Goal: Task Accomplishment & Management: Use online tool/utility

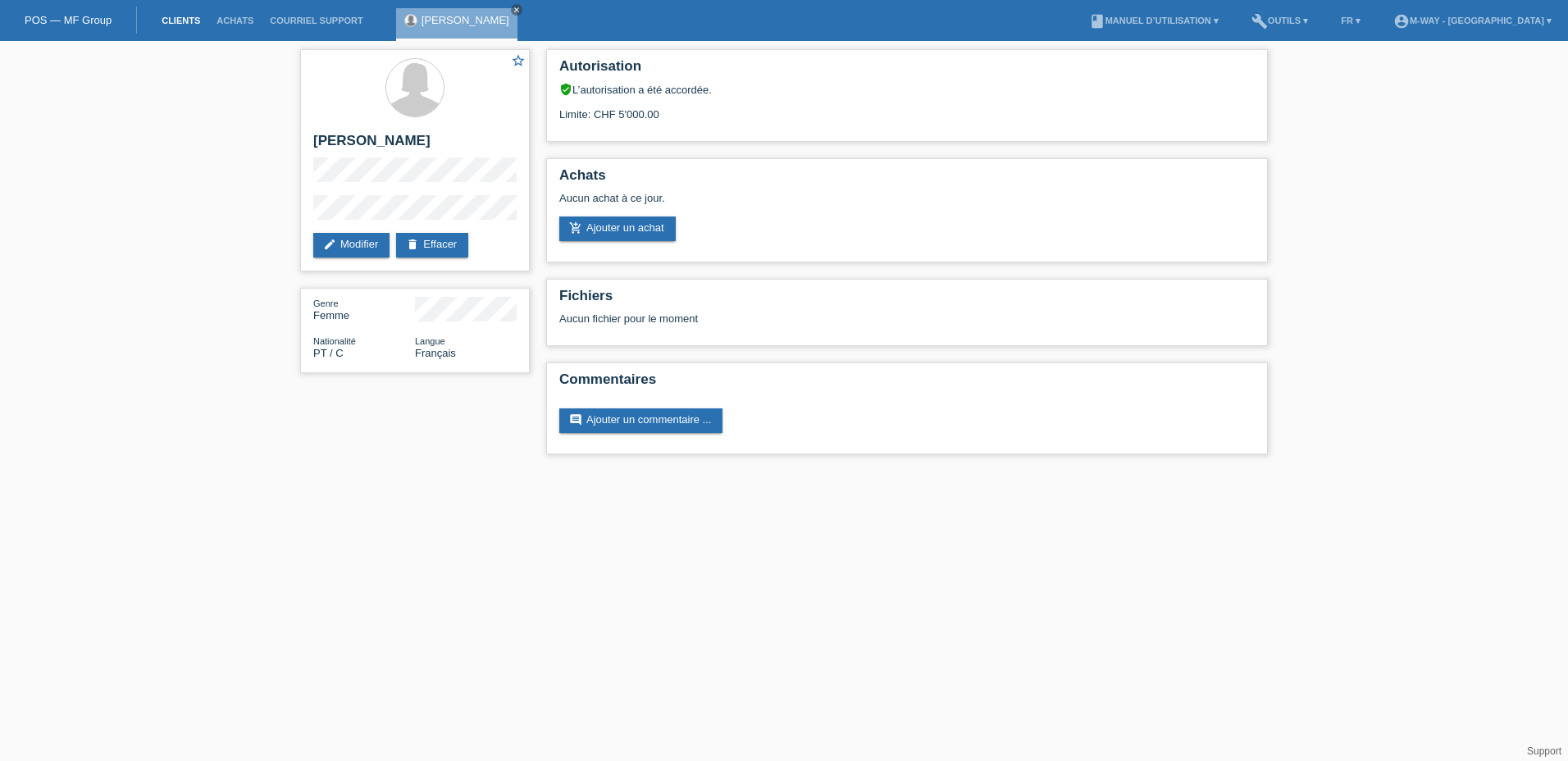
click at [164, 17] on link "Clients" at bounding box center [181, 20] width 55 height 10
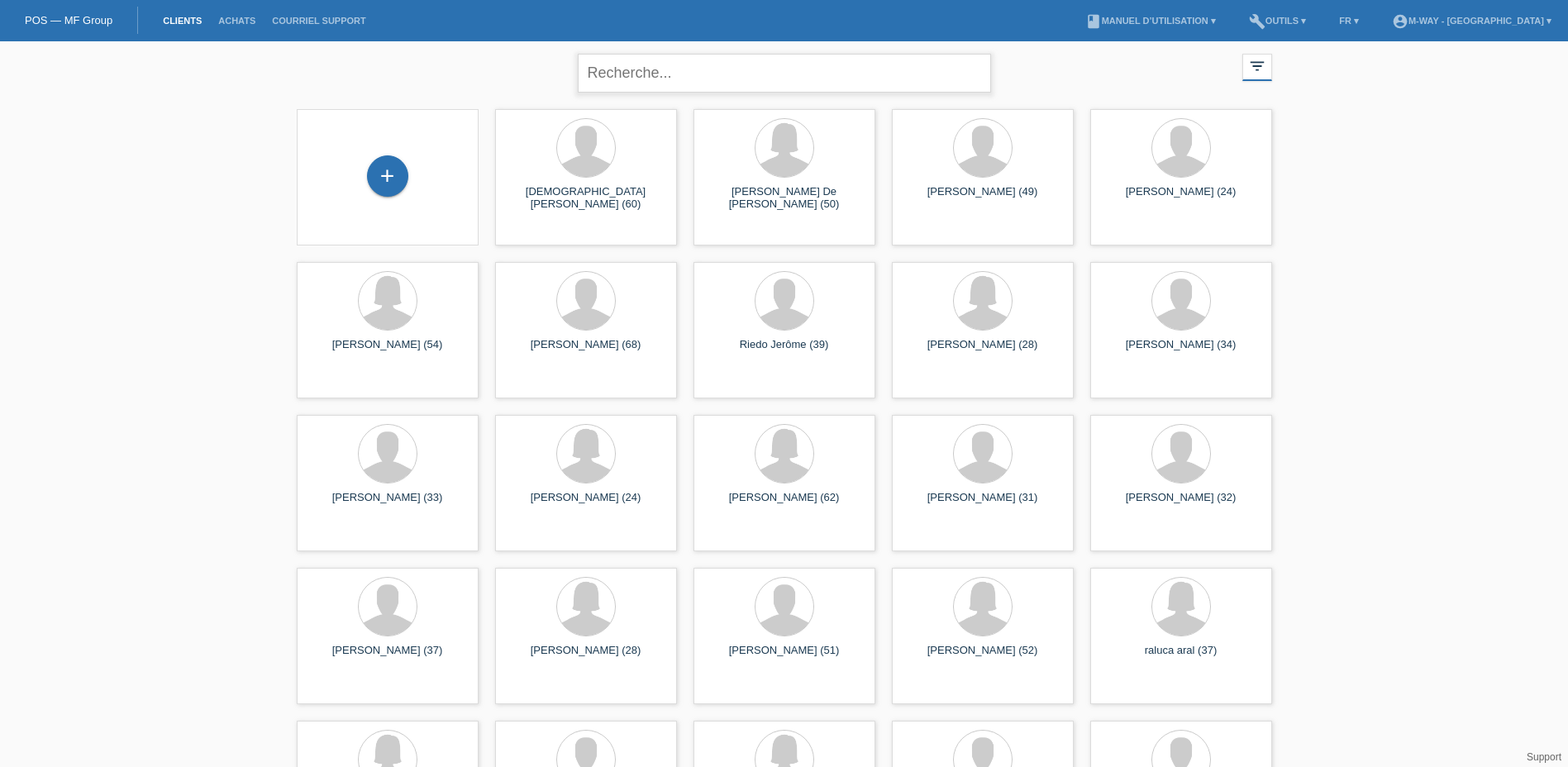
click at [688, 77] on input "text" at bounding box center [784, 73] width 413 height 39
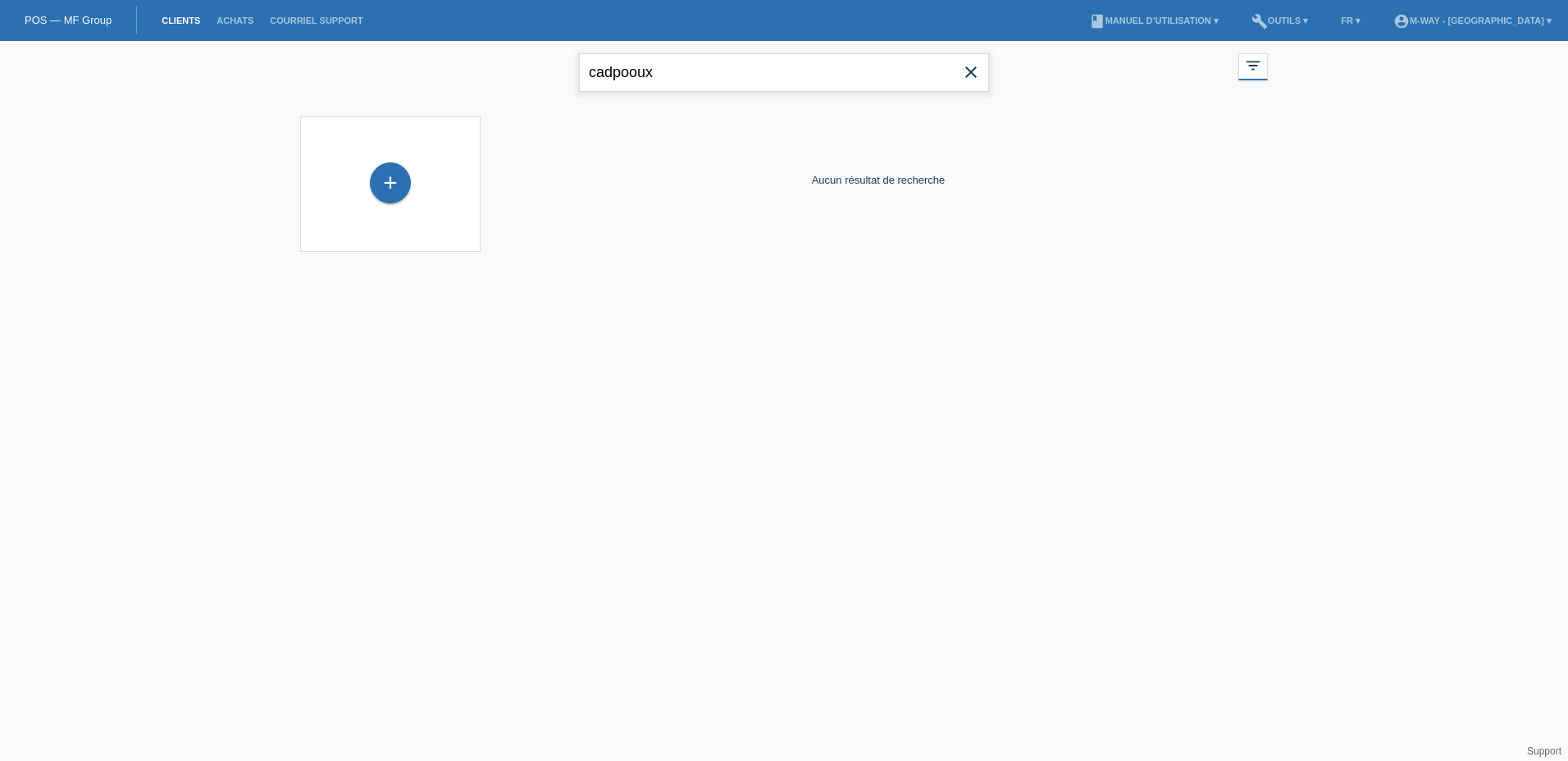
click at [629, 75] on input "cadpooux" at bounding box center [784, 73] width 410 height 39
click at [603, 73] on input "cadoux" at bounding box center [784, 73] width 410 height 39
type input "caudoux"
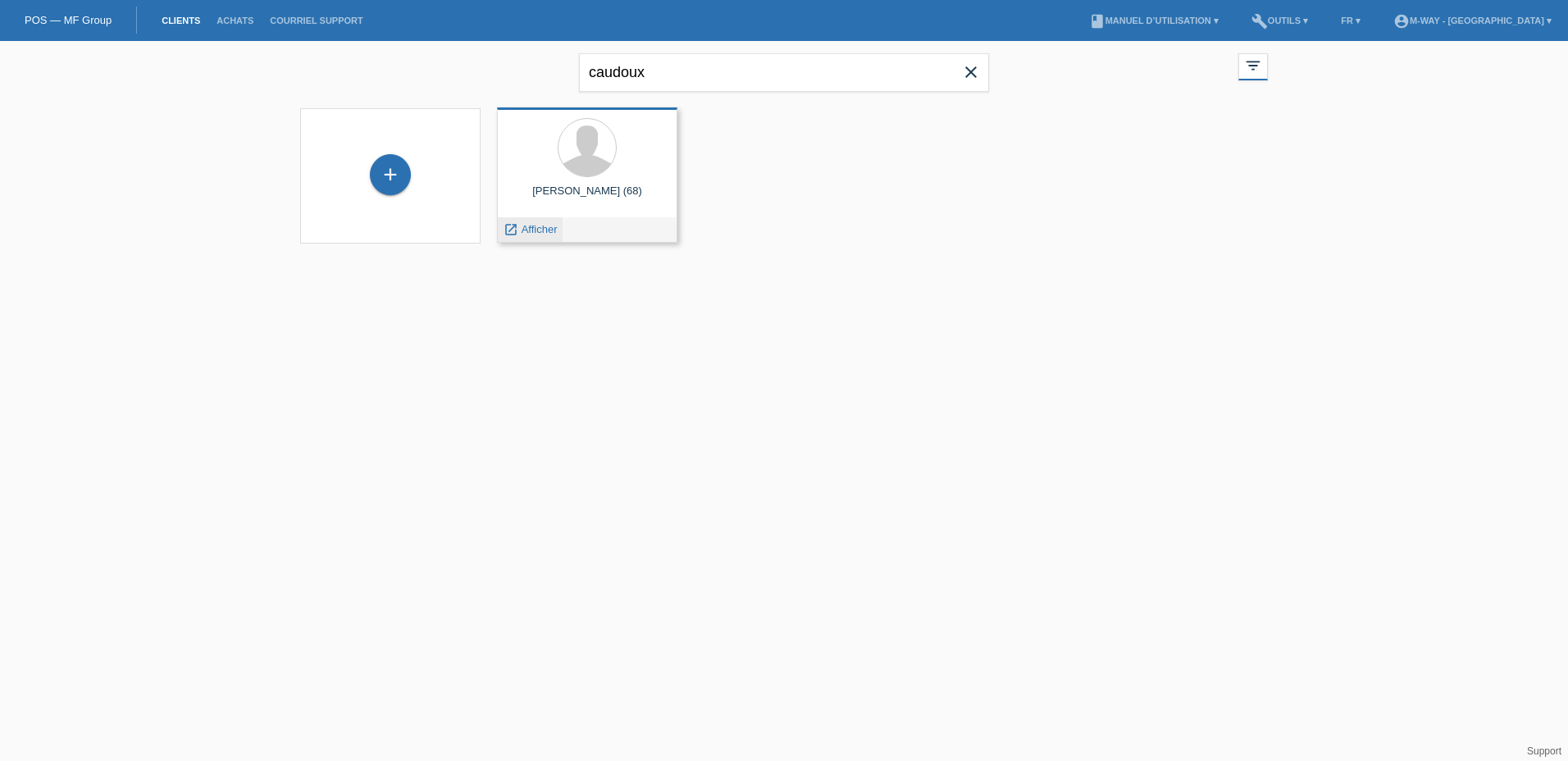
click at [545, 228] on span "Afficher" at bounding box center [540, 229] width 36 height 12
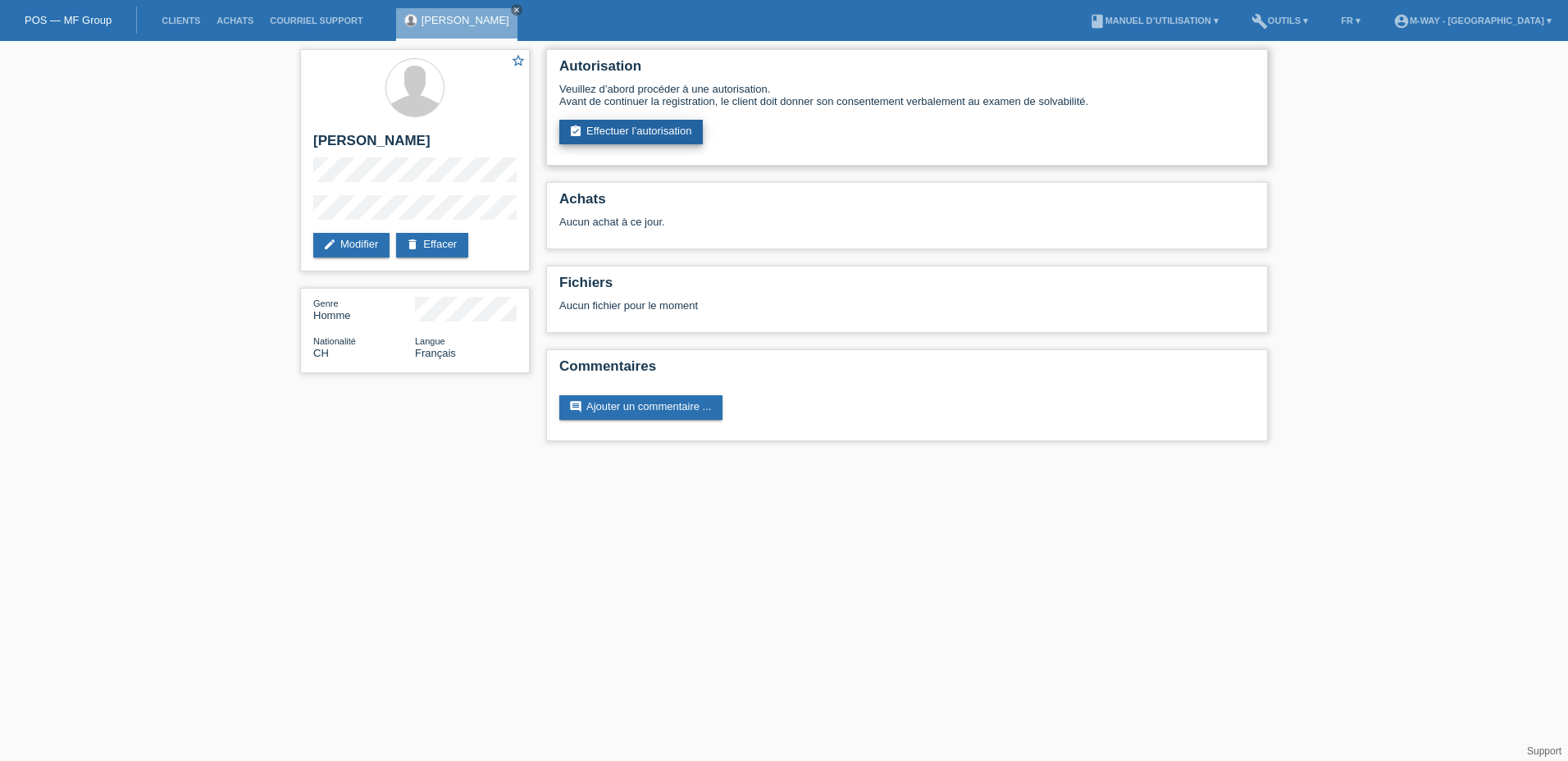
click at [626, 125] on link "assignment_turned_in Effectuer l’autorisation" at bounding box center [631, 131] width 143 height 25
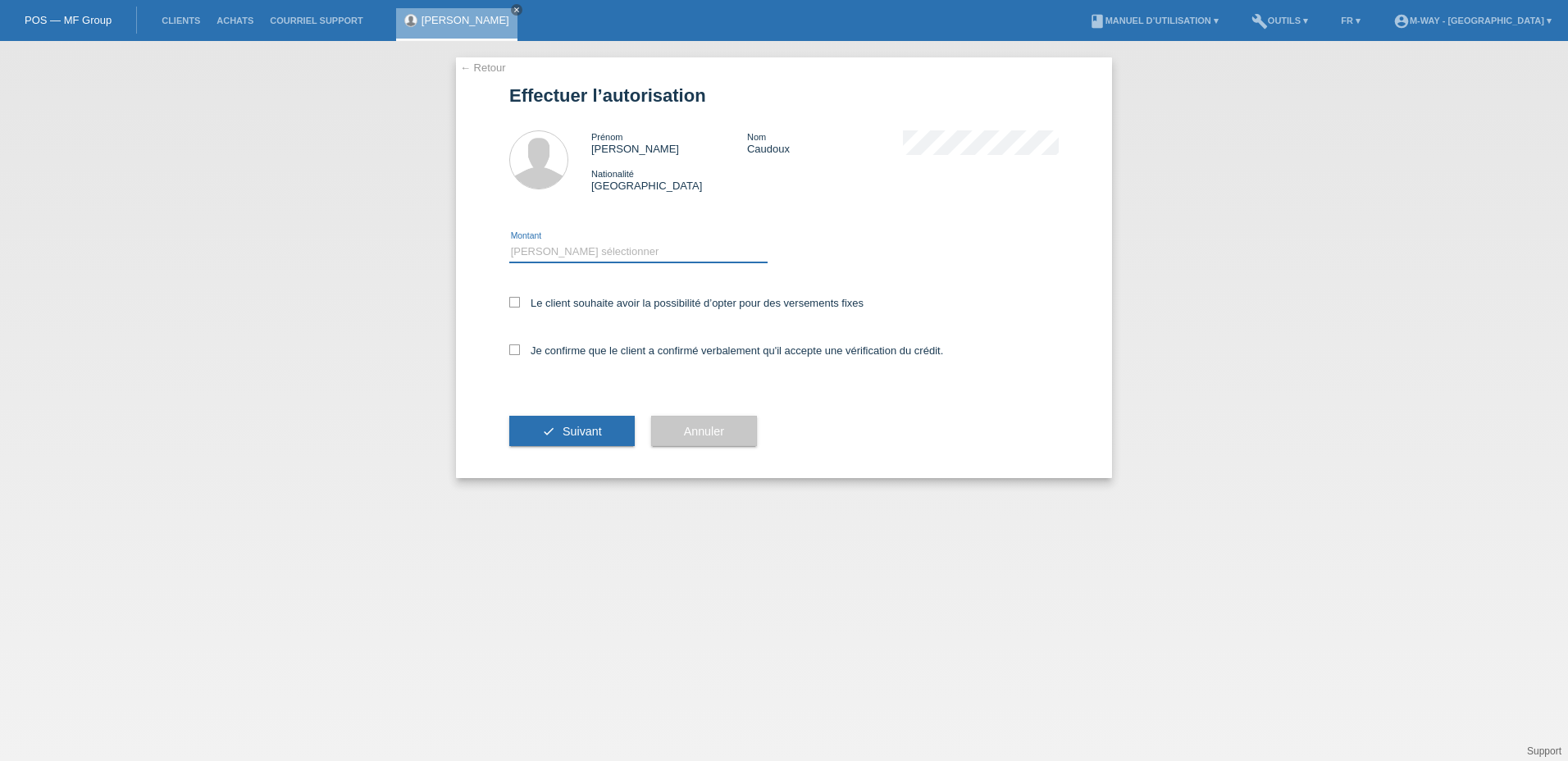
click at [579, 248] on select "Veuillez sélectionner CHF 1.00 - CHF 499.00 CHF 500.00 - CHF 1'999.00 CHF 2'000…" at bounding box center [638, 251] width 258 height 19
select select "3"
click at [509, 242] on select "Veuillez sélectionner CHF 1.00 - CHF 499.00 CHF 500.00 - CHF 1'999.00 CHF 2'000…" at bounding box center [638, 251] width 258 height 19
click at [517, 304] on icon at bounding box center [515, 302] width 11 height 11
click at [517, 304] on input "Le client souhaite avoir la possibilité d’opter pour des versements fixes" at bounding box center [515, 302] width 11 height 11
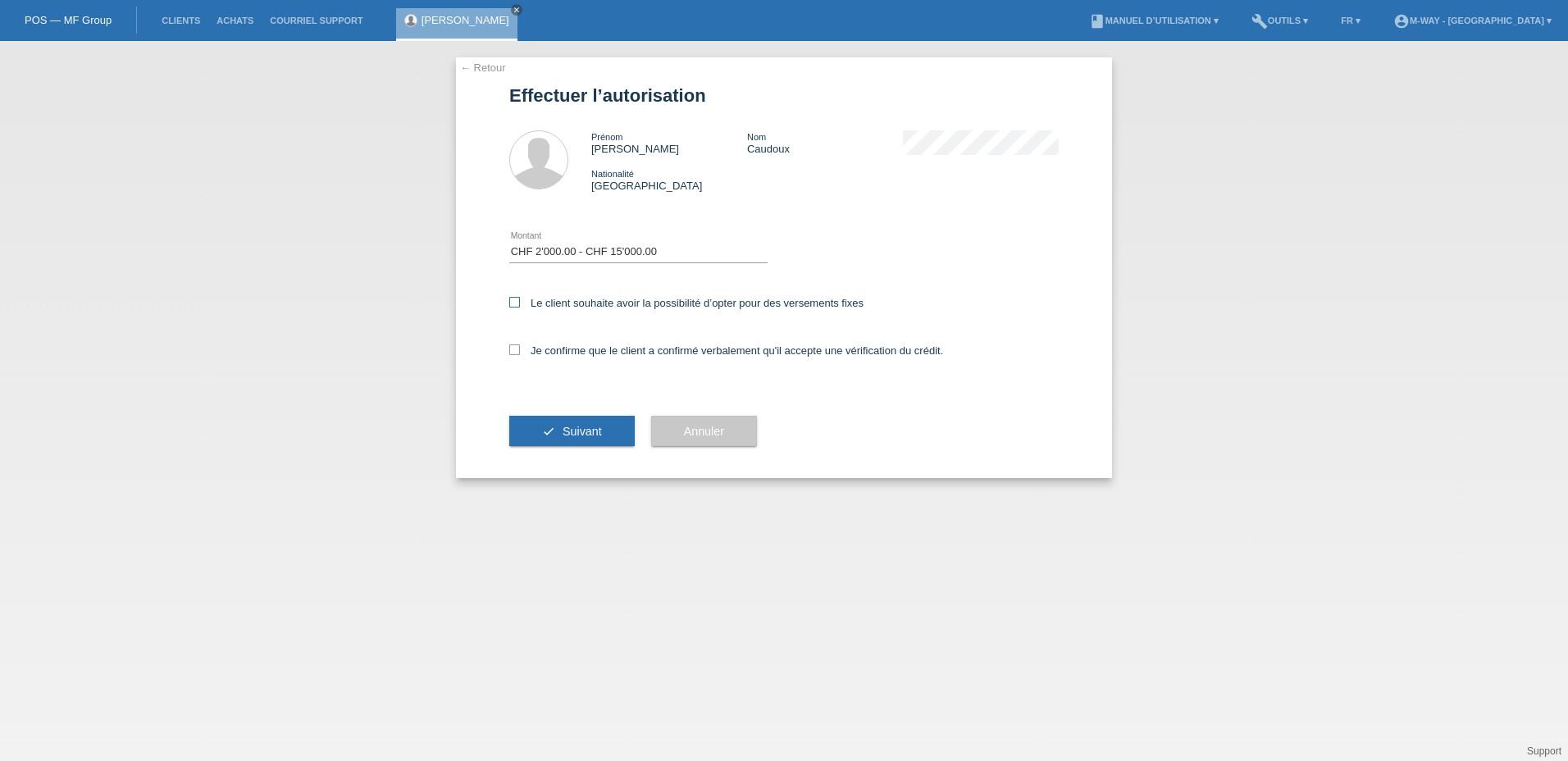
checkbox input "true"
click at [517, 349] on icon at bounding box center [515, 350] width 11 height 11
click at [517, 349] on input "Je confirme que le client a confirmé verbalement qu'il accepte une vérification…" at bounding box center [515, 350] width 11 height 11
checkbox input "true"
click at [587, 440] on button "check Suivant" at bounding box center [572, 431] width 126 height 31
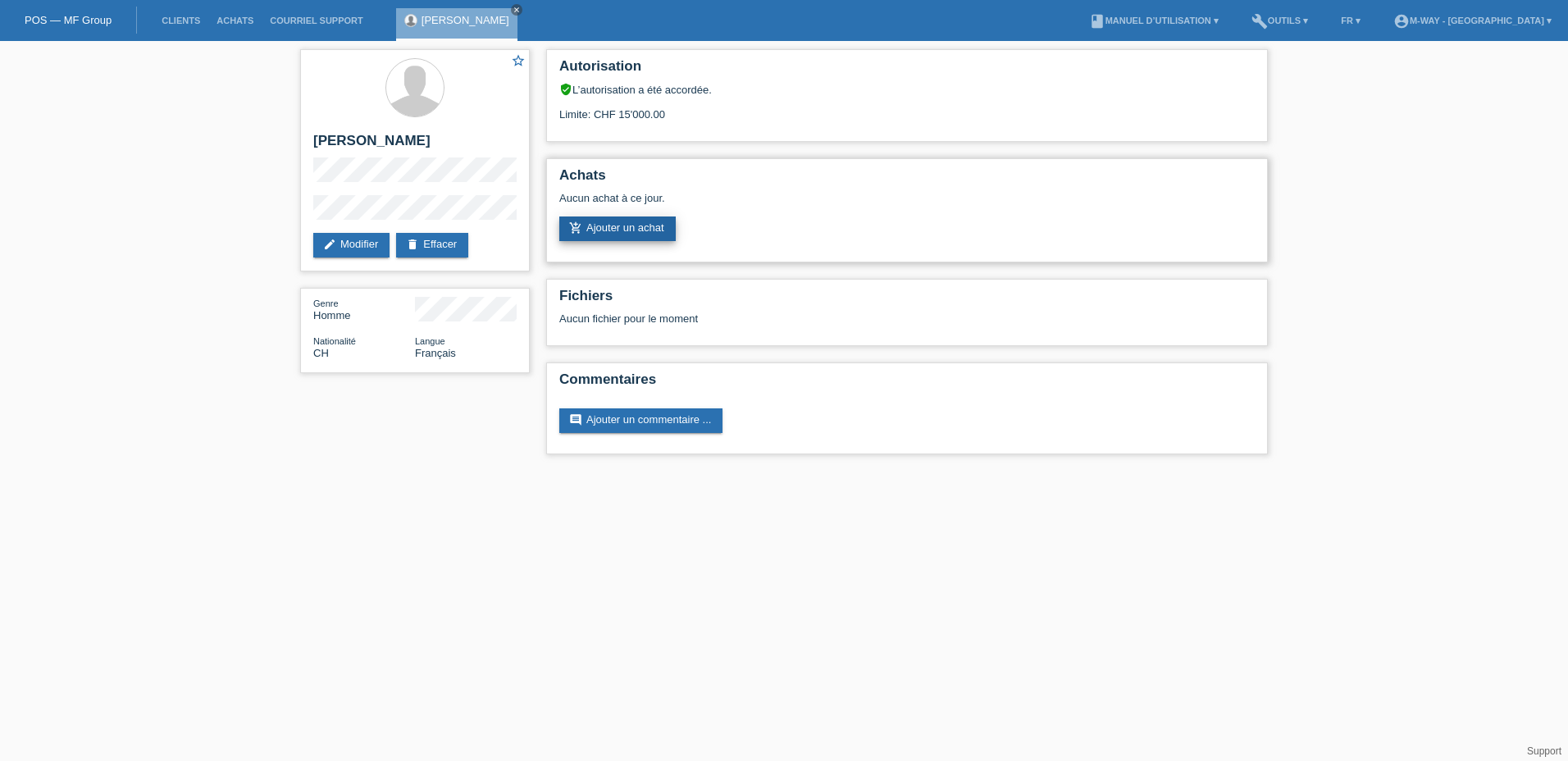
click at [614, 233] on link "add_shopping_cart Ajouter un achat" at bounding box center [618, 229] width 117 height 25
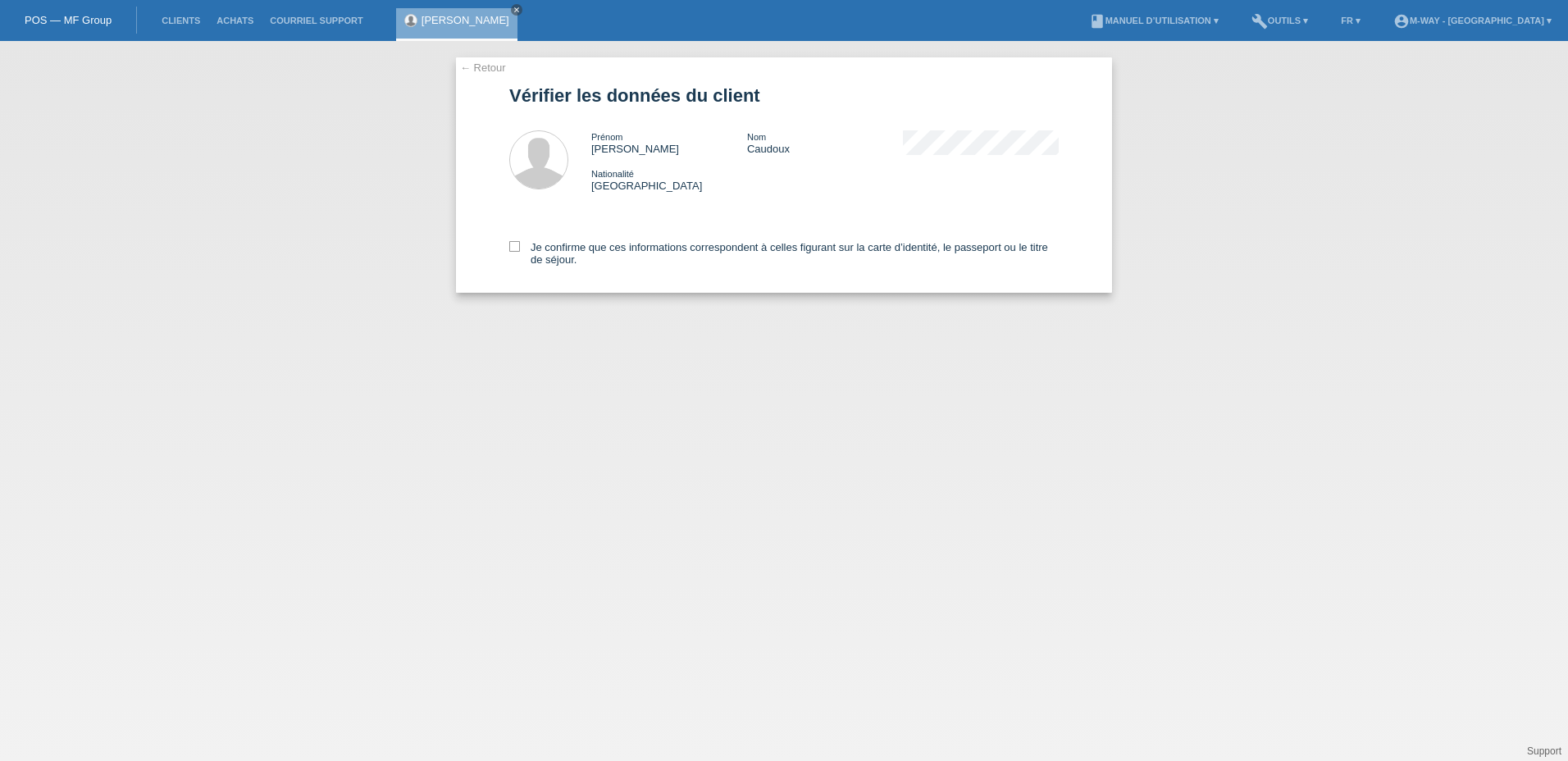
click at [509, 240] on div "Je confirme que ces informations correspondent à celles figurant sur la carte d…" at bounding box center [784, 251] width 550 height 85
click at [514, 246] on icon at bounding box center [515, 246] width 11 height 11
click at [514, 246] on input "Je confirme que ces informations correspondent à celles figurant sur la carte d…" at bounding box center [515, 246] width 11 height 11
checkbox input "true"
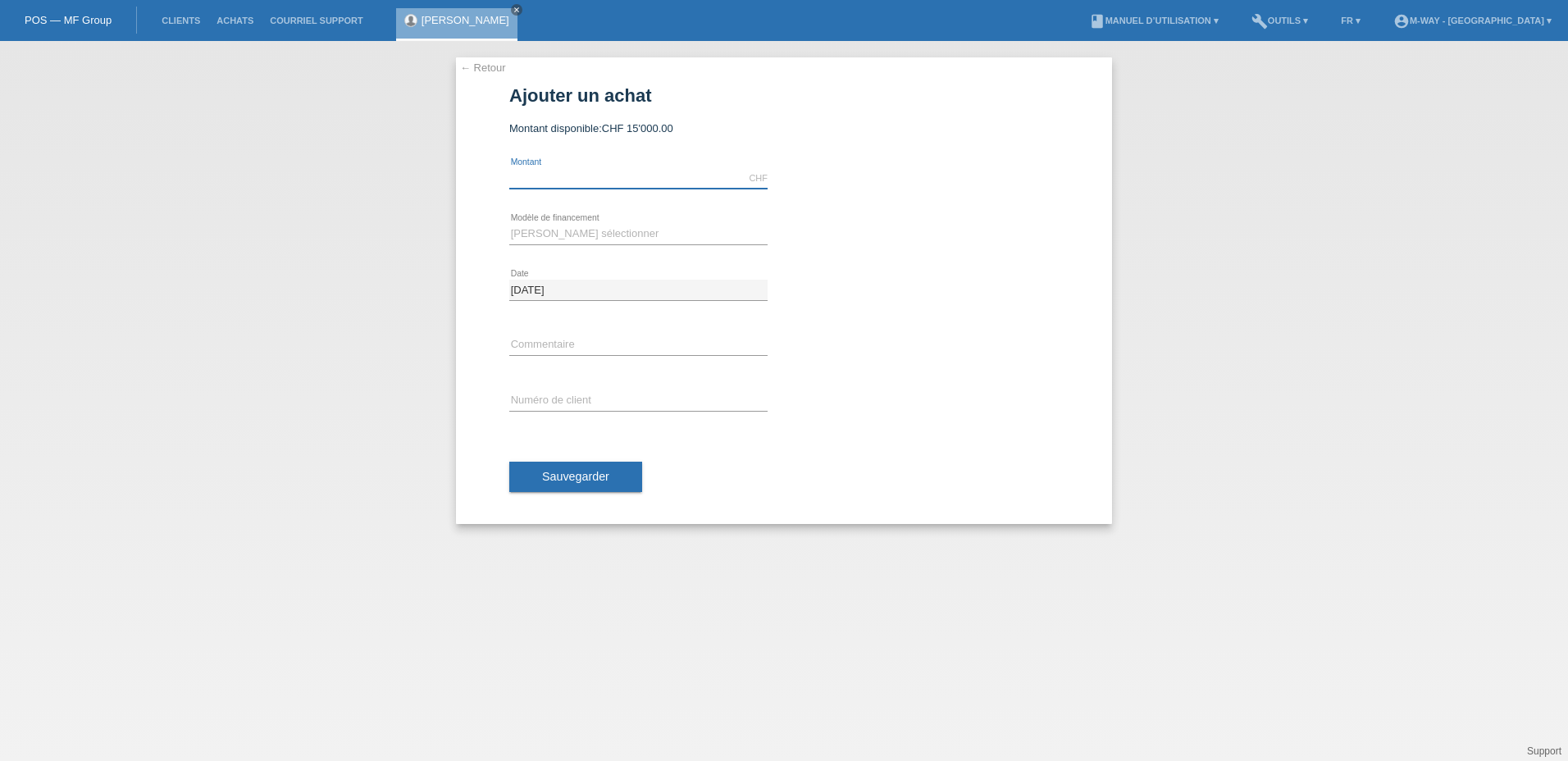
click at [581, 180] on input "text" at bounding box center [638, 178] width 258 height 20
type input "6900.00"
click at [613, 243] on div "Veuillez sélectionner Taux fixes Achat sur facture avec paiement partiel error …" at bounding box center [638, 234] width 258 height 20
select select "77"
click at [509, 224] on select "Veuillez sélectionner Taux fixes Achat sur facture avec paiement partiel" at bounding box center [638, 233] width 258 height 19
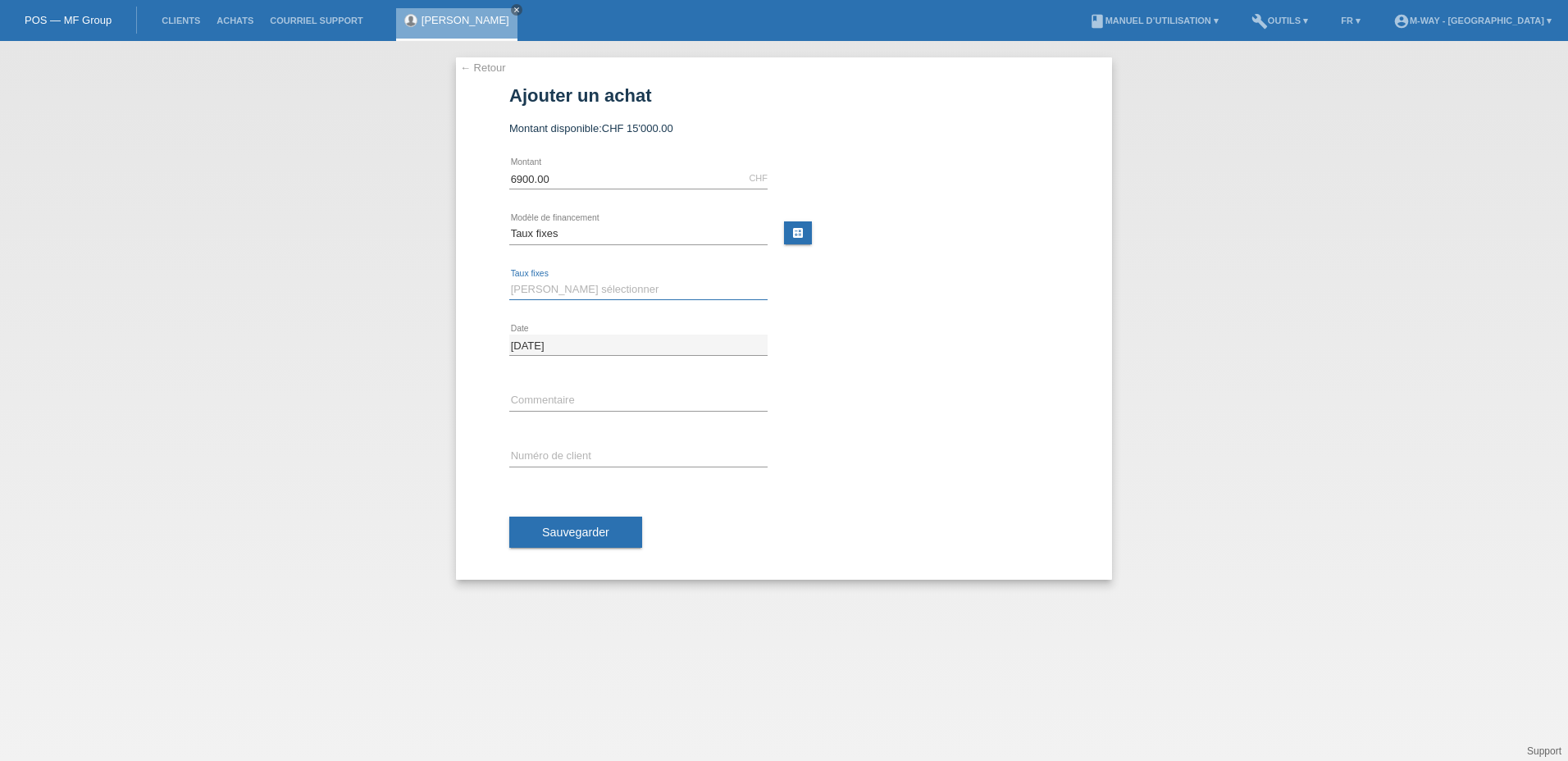
click at [568, 291] on select "Veuillez sélectionner 4 versements 5 versements 6 versements 7 versements 8 ver…" at bounding box center [638, 289] width 258 height 19
select select "202"
click at [509, 279] on select "Veuillez sélectionner 4 versements 5 versements 6 versements 7 versements 8 ver…" at bounding box center [638, 289] width 258 height 19
click at [553, 447] on input "text" at bounding box center [638, 457] width 258 height 20
type input "K243216"
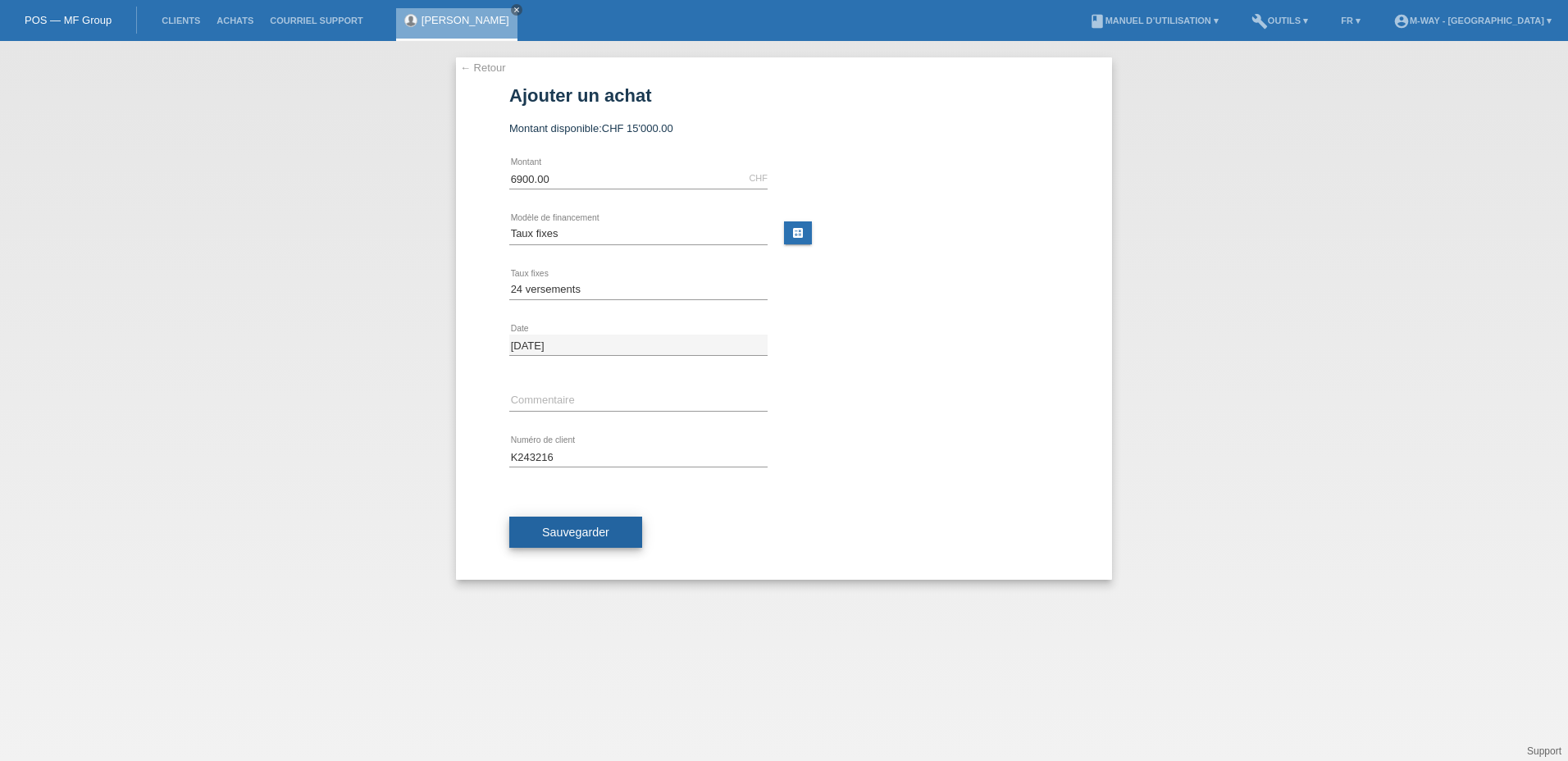
click at [592, 533] on span "Sauvegarder" at bounding box center [575, 532] width 67 height 13
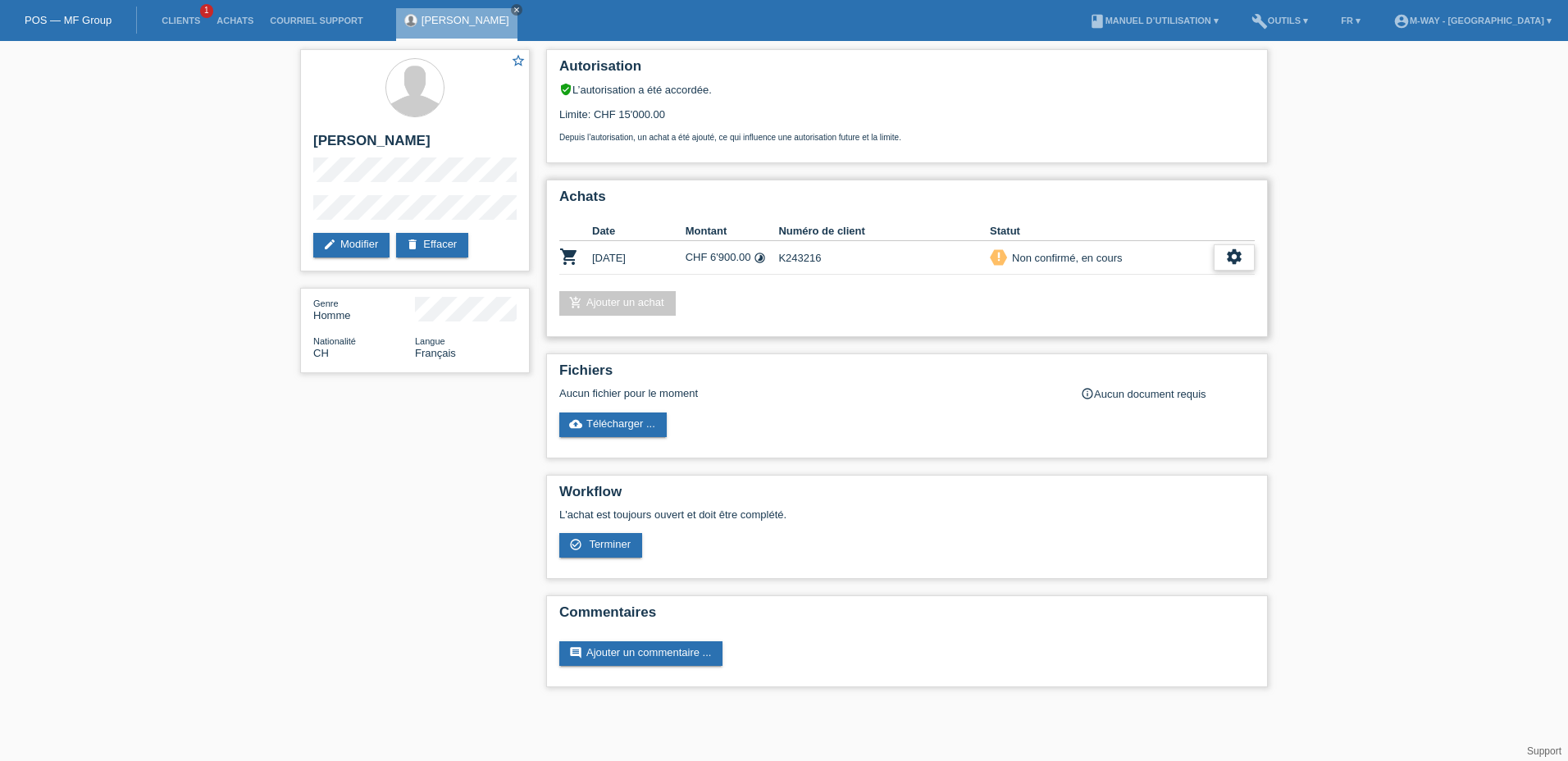
click at [1233, 260] on icon "settings" at bounding box center [1234, 257] width 18 height 18
click at [1164, 335] on div "check_circle_outline Terminer" at bounding box center [1163, 333] width 181 height 25
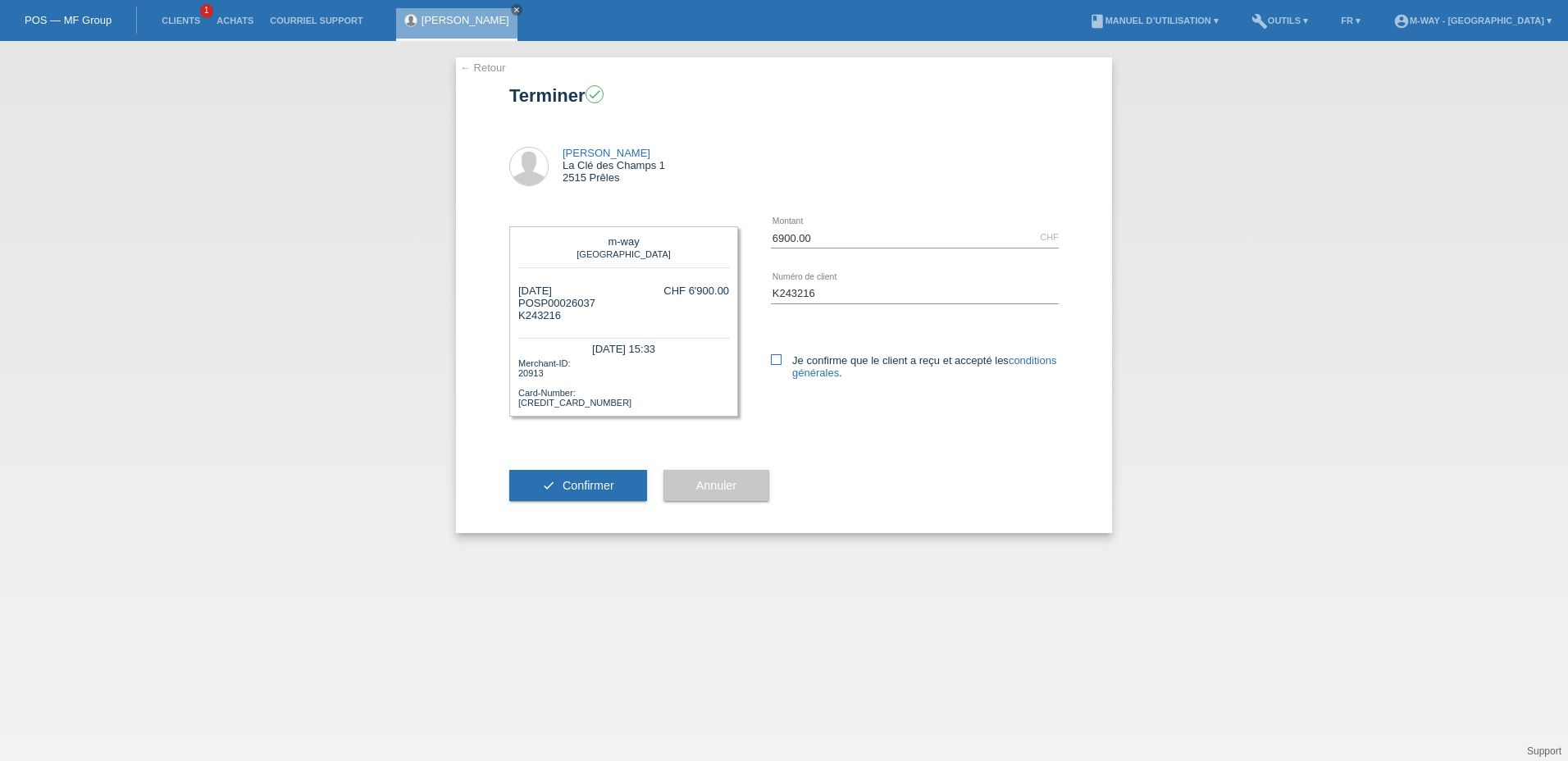
click at [778, 359] on icon at bounding box center [777, 360] width 11 height 11
click at [778, 359] on input "Je confirme que le client a reçu et accepté les conditions générales ." at bounding box center [777, 360] width 11 height 11
checkbox input "true"
click at [585, 487] on span "Confirmer" at bounding box center [588, 485] width 51 height 13
